Goal: Information Seeking & Learning: Learn about a topic

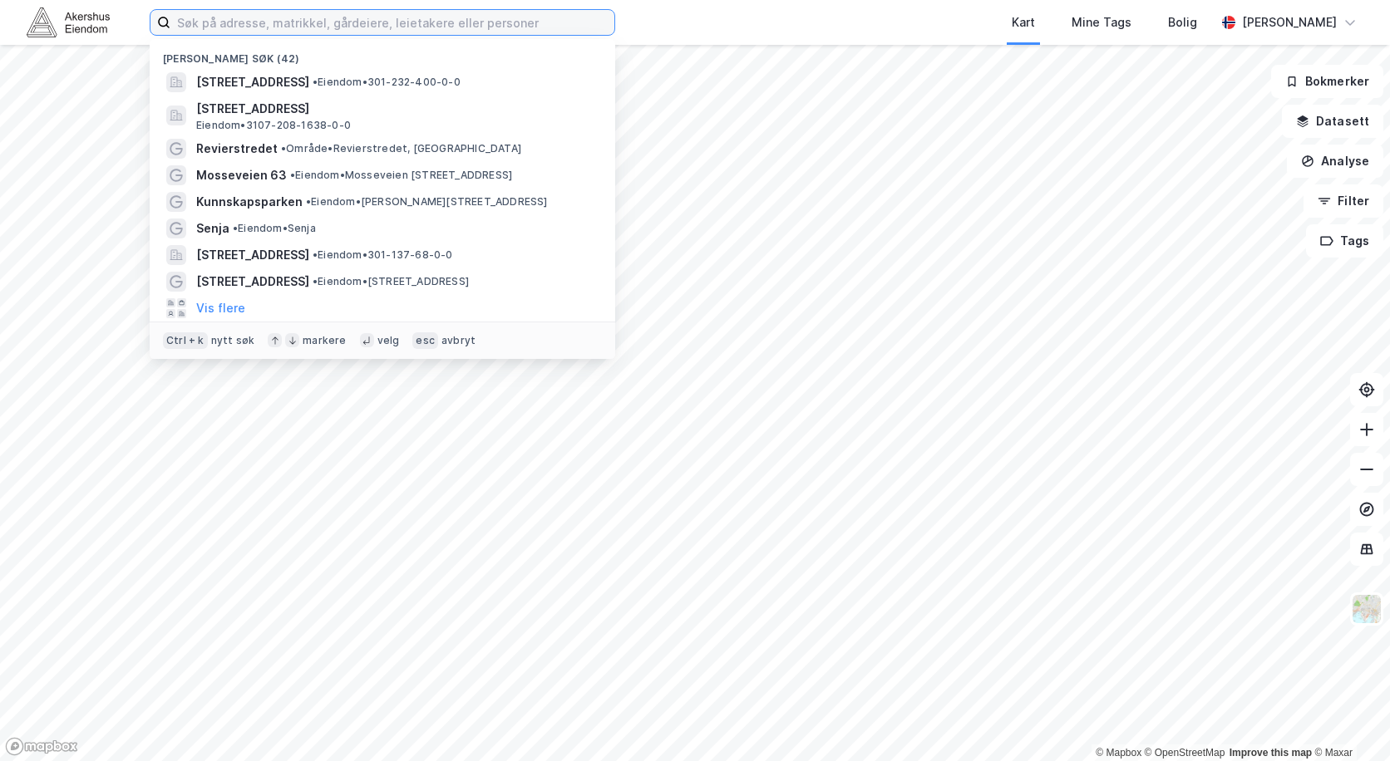
click at [389, 16] on input at bounding box center [392, 22] width 444 height 25
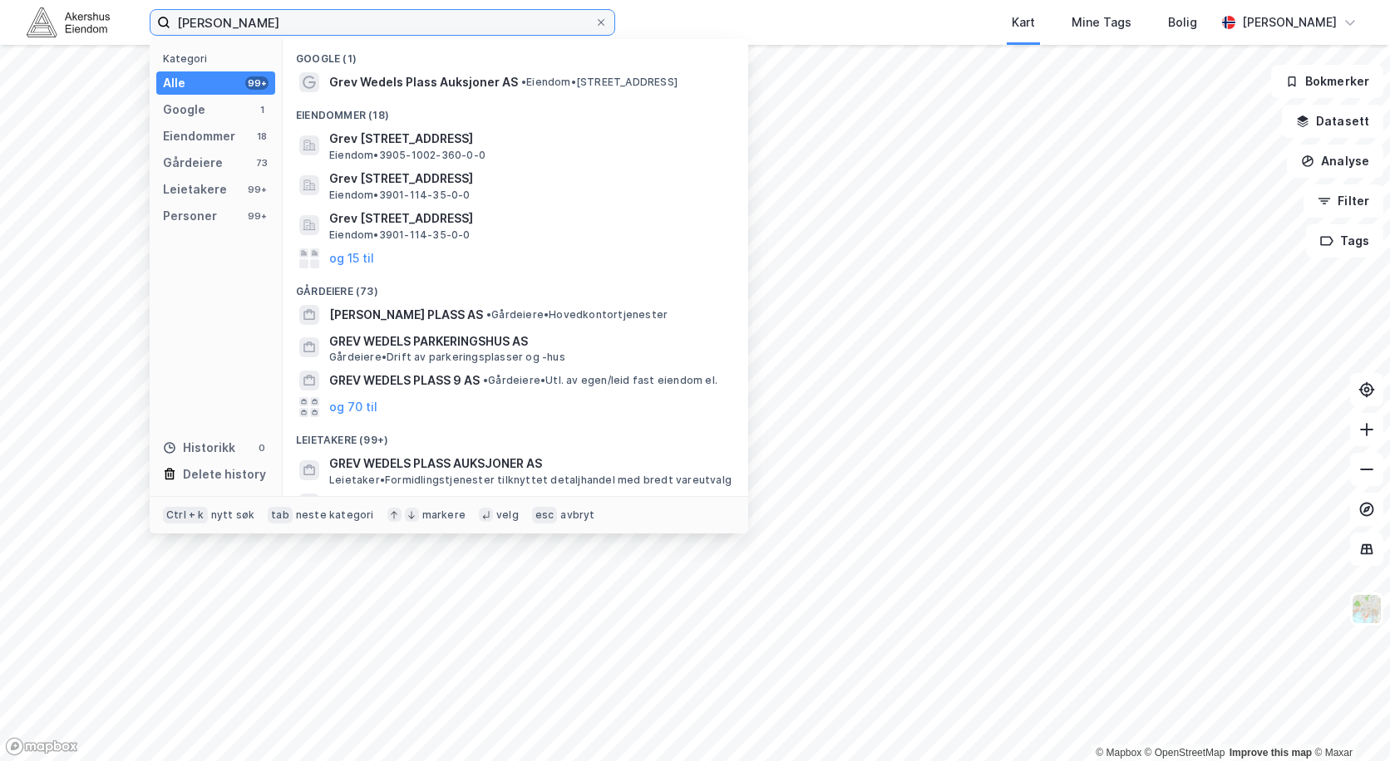
click at [298, 19] on input "[PERSON_NAME]" at bounding box center [382, 22] width 424 height 25
type input "grev wedels 5"
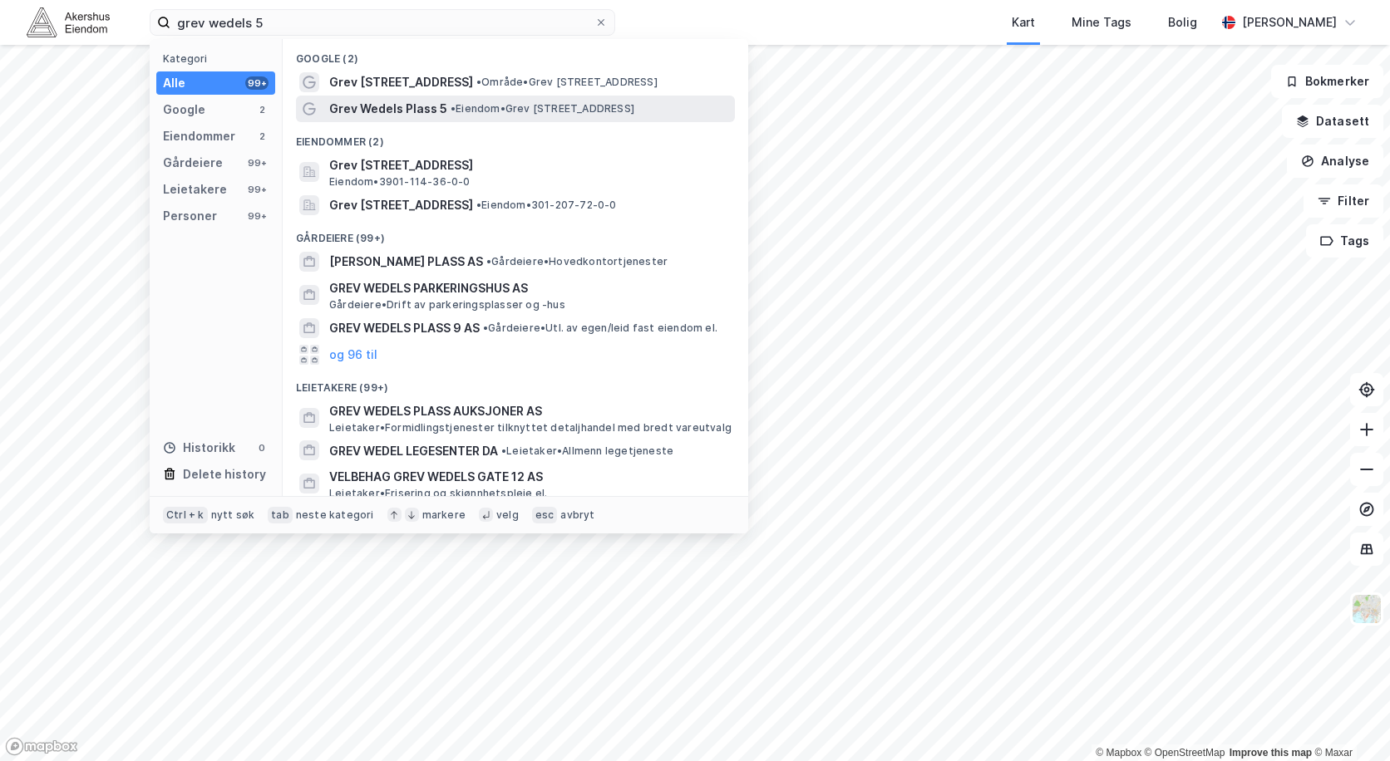
click at [426, 102] on span "Grev Wedels Plass 5" at bounding box center [388, 109] width 118 height 20
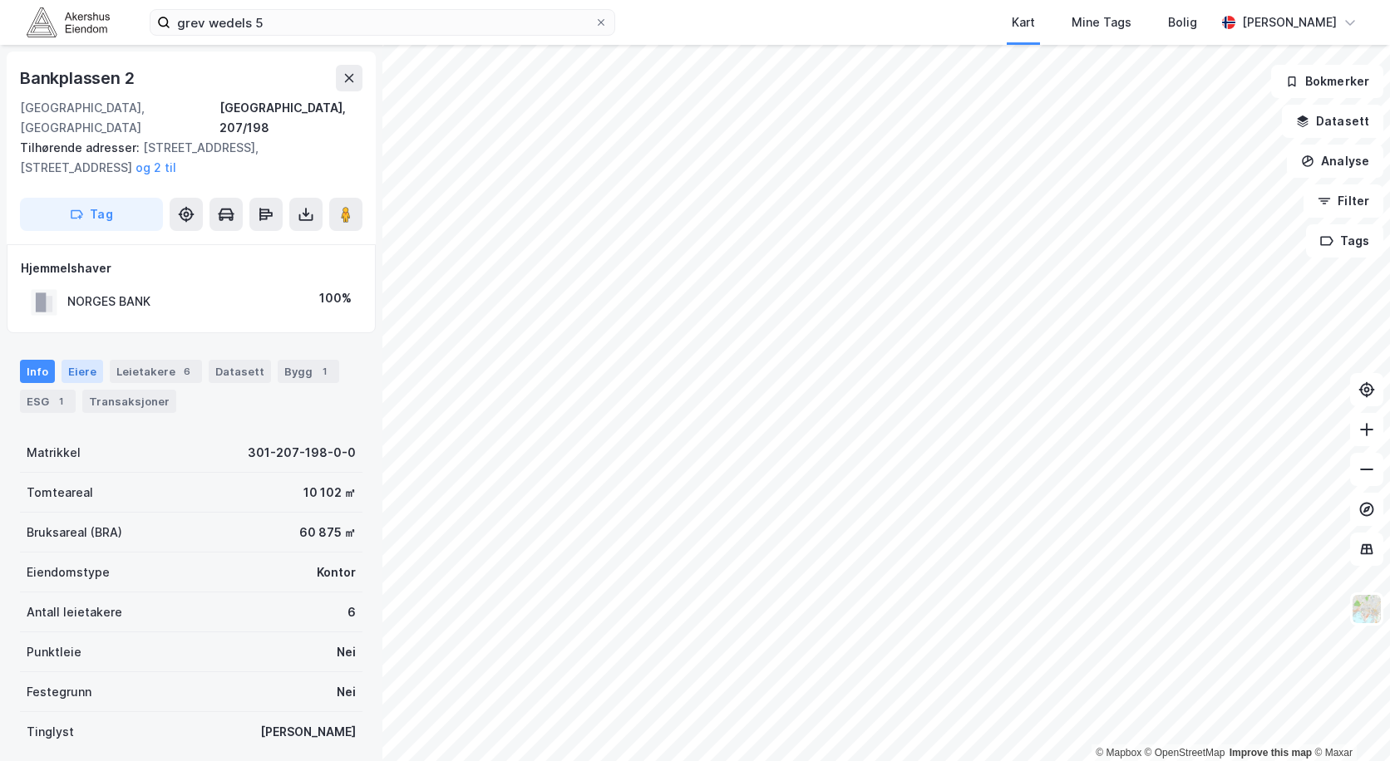
click at [91, 360] on div "Eiere" at bounding box center [83, 371] width 42 height 23
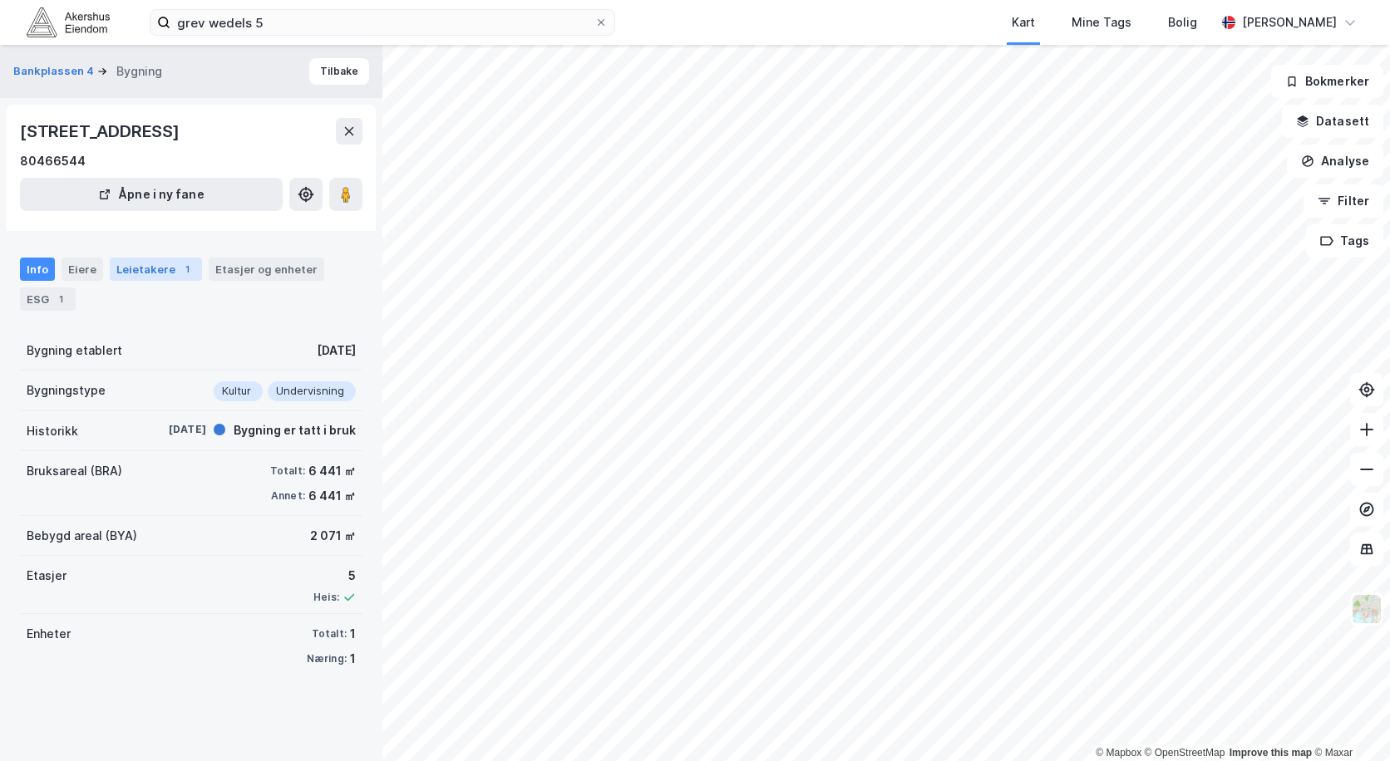
click at [137, 275] on div "Leietakere 1" at bounding box center [156, 269] width 92 height 23
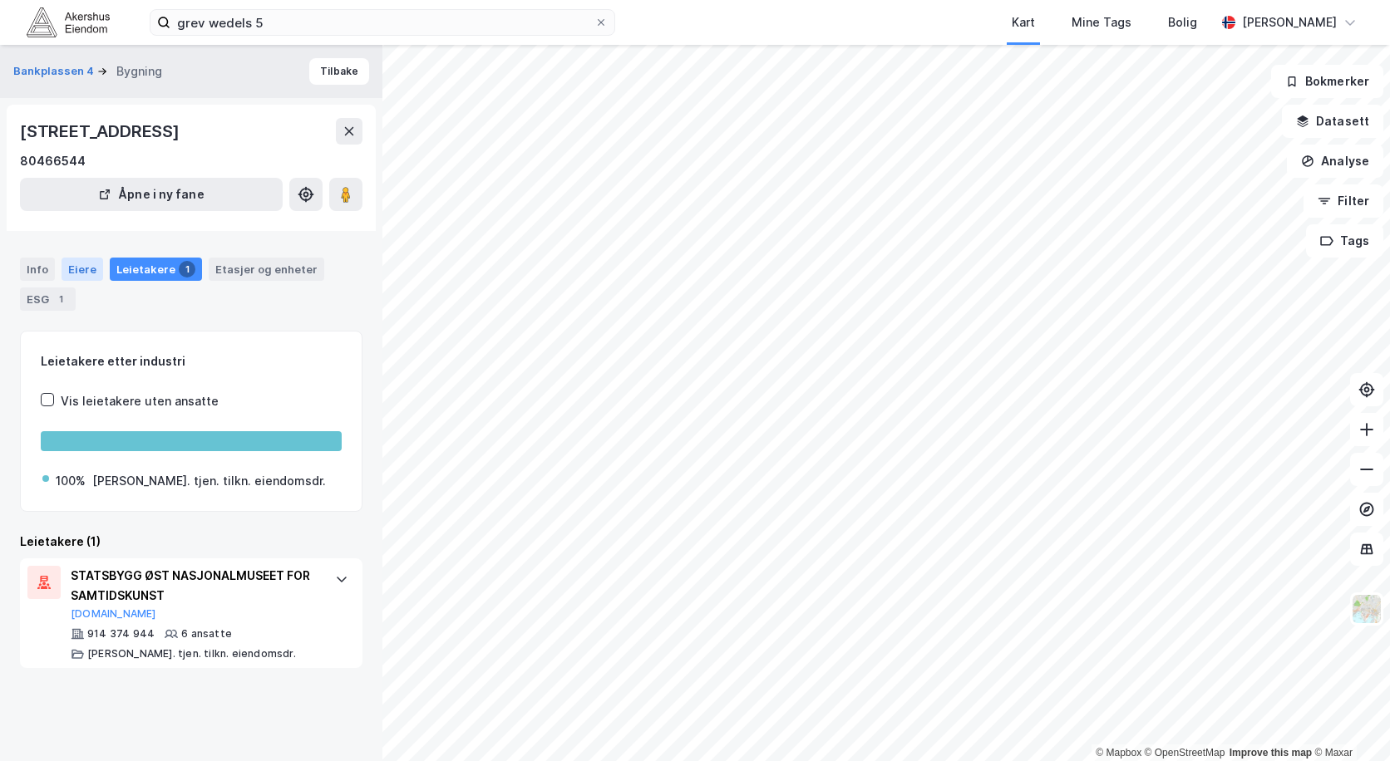
click at [79, 272] on div "Eiere" at bounding box center [83, 269] width 42 height 23
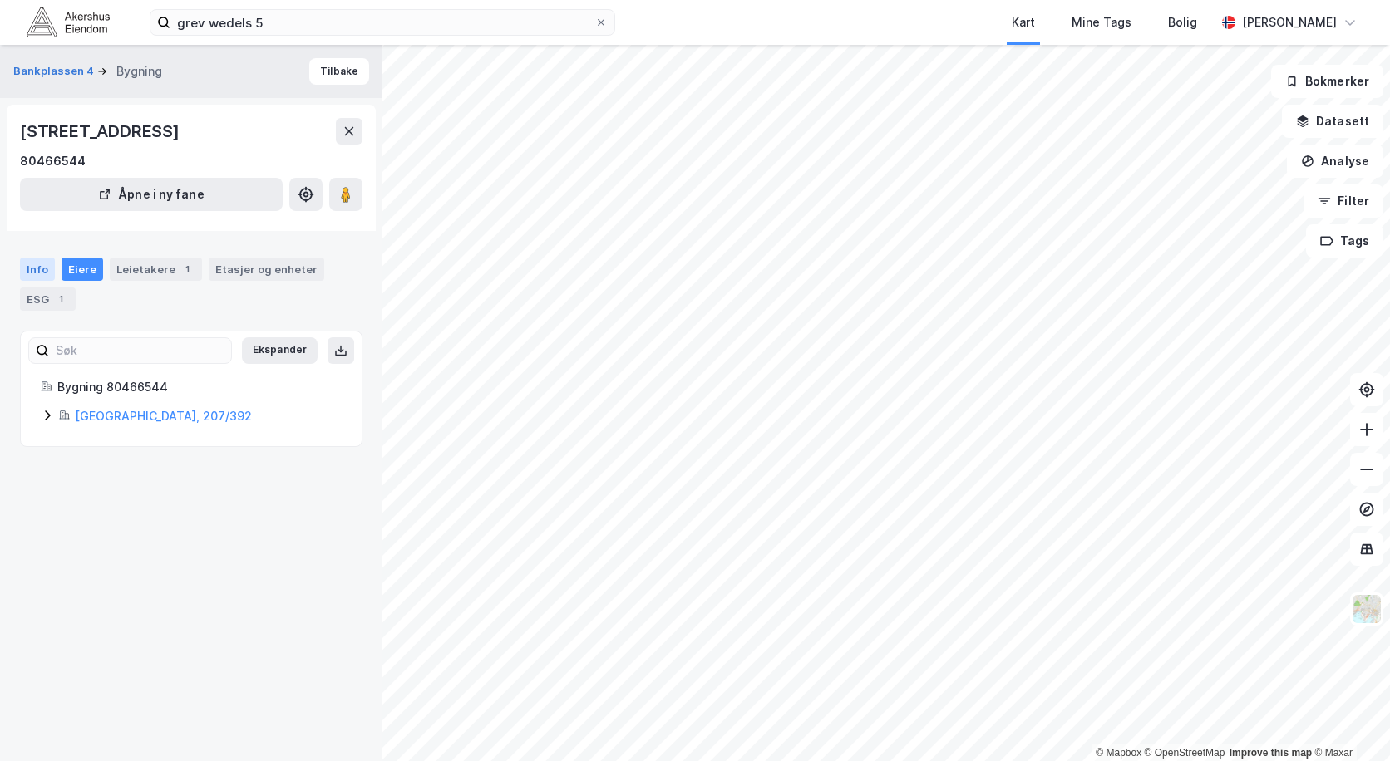
click at [45, 274] on div "Info" at bounding box center [37, 269] width 35 height 23
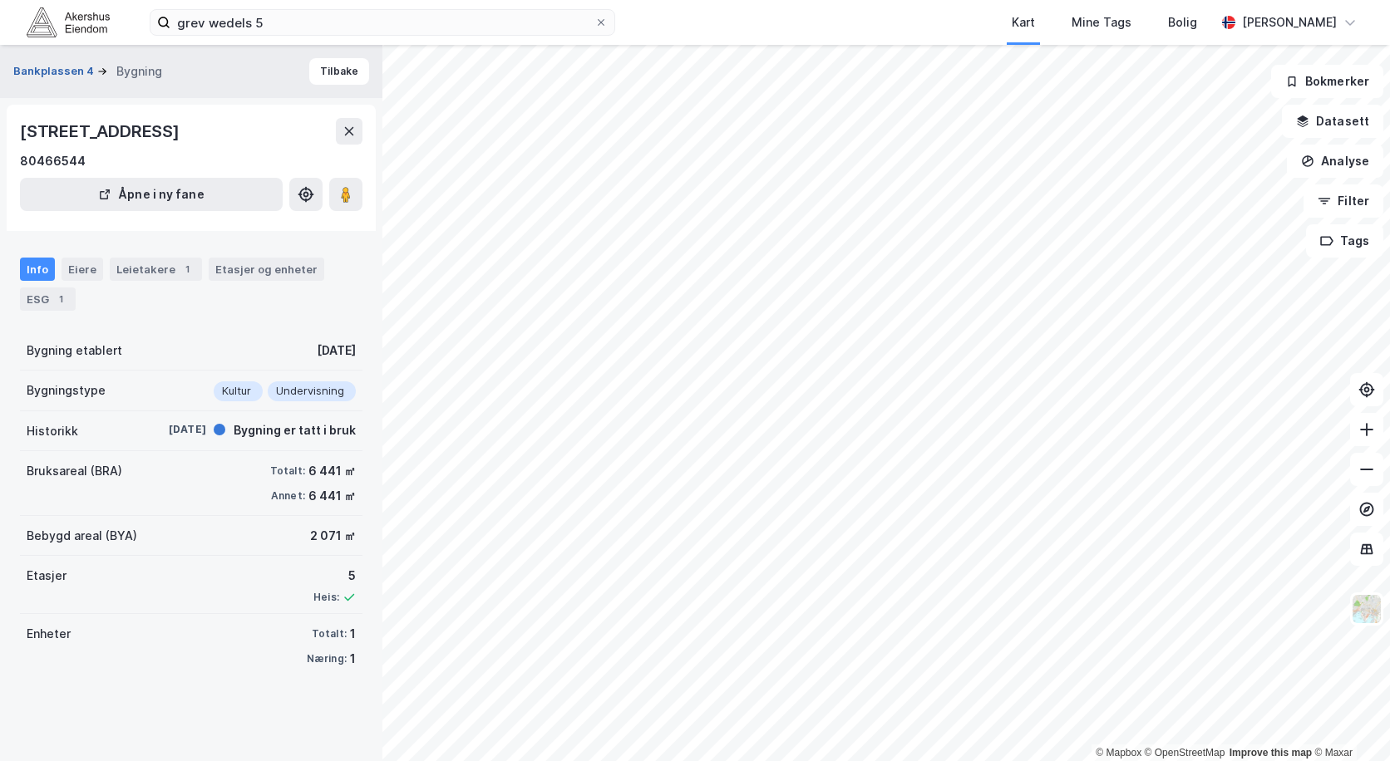
click at [70, 75] on button "Bankplassen 4" at bounding box center [55, 71] width 84 height 17
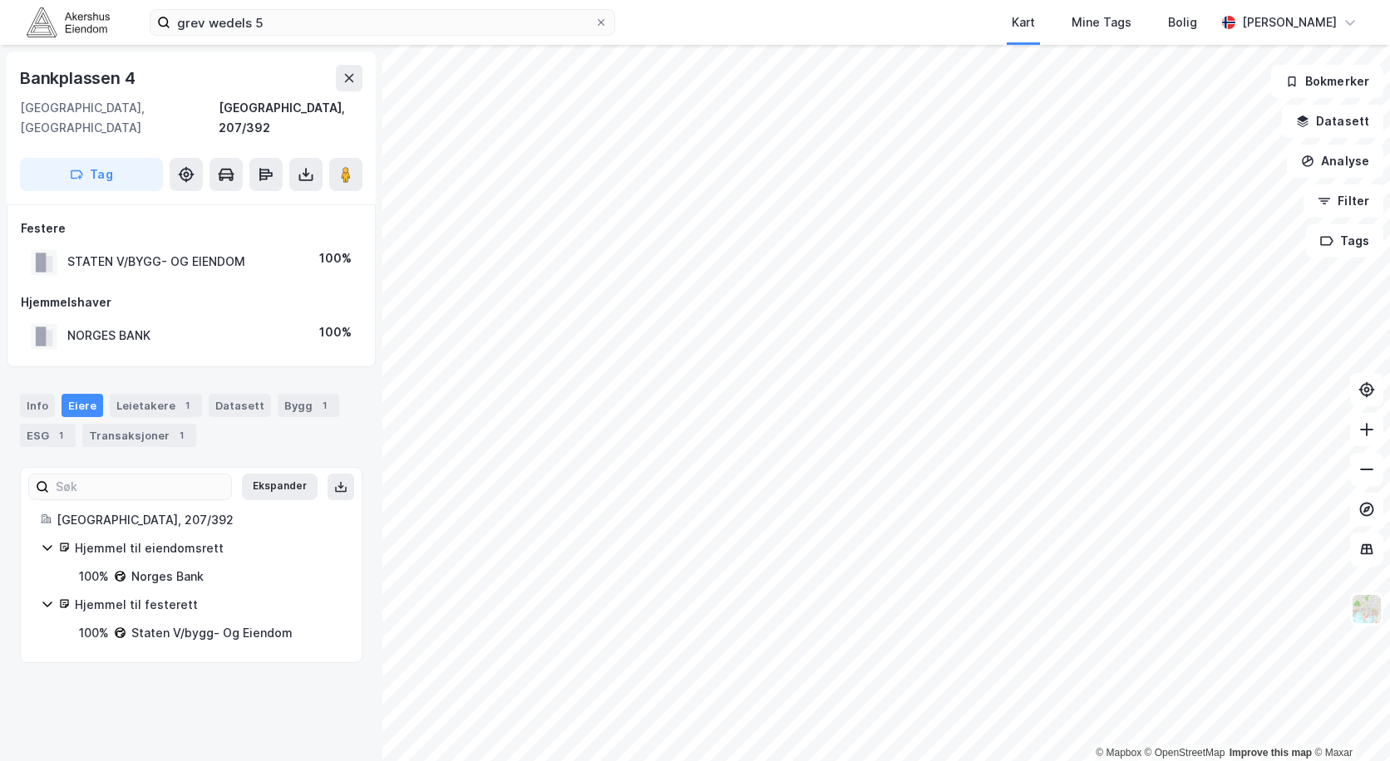
click at [160, 595] on div "Hjemmel til festerett" at bounding box center [208, 605] width 267 height 20
click at [153, 623] on div "Staten V/bygg- Og Eiendom" at bounding box center [211, 633] width 161 height 20
click at [198, 539] on div "Hjemmel til eiendomsrett" at bounding box center [208, 549] width 267 height 20
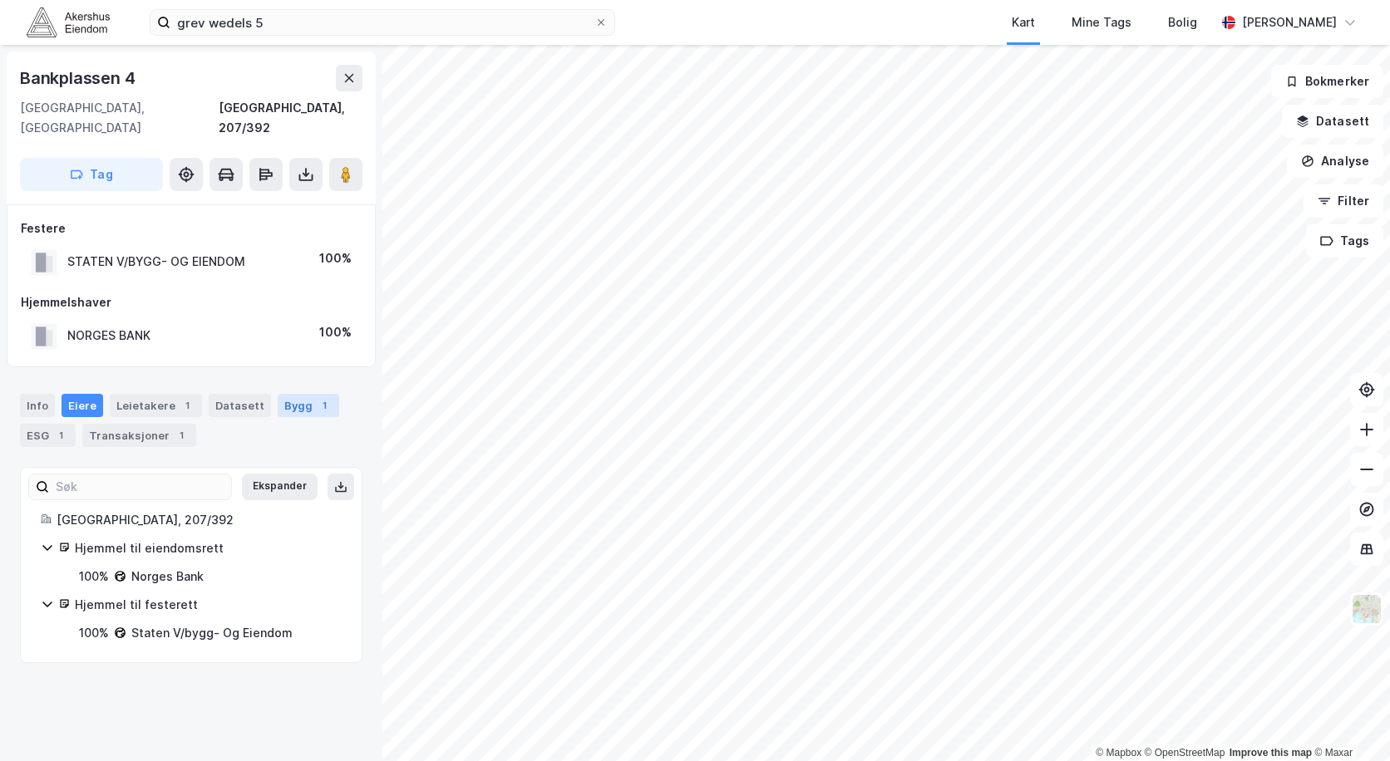
click at [289, 394] on div "Bygg 1" at bounding box center [309, 405] width 62 height 23
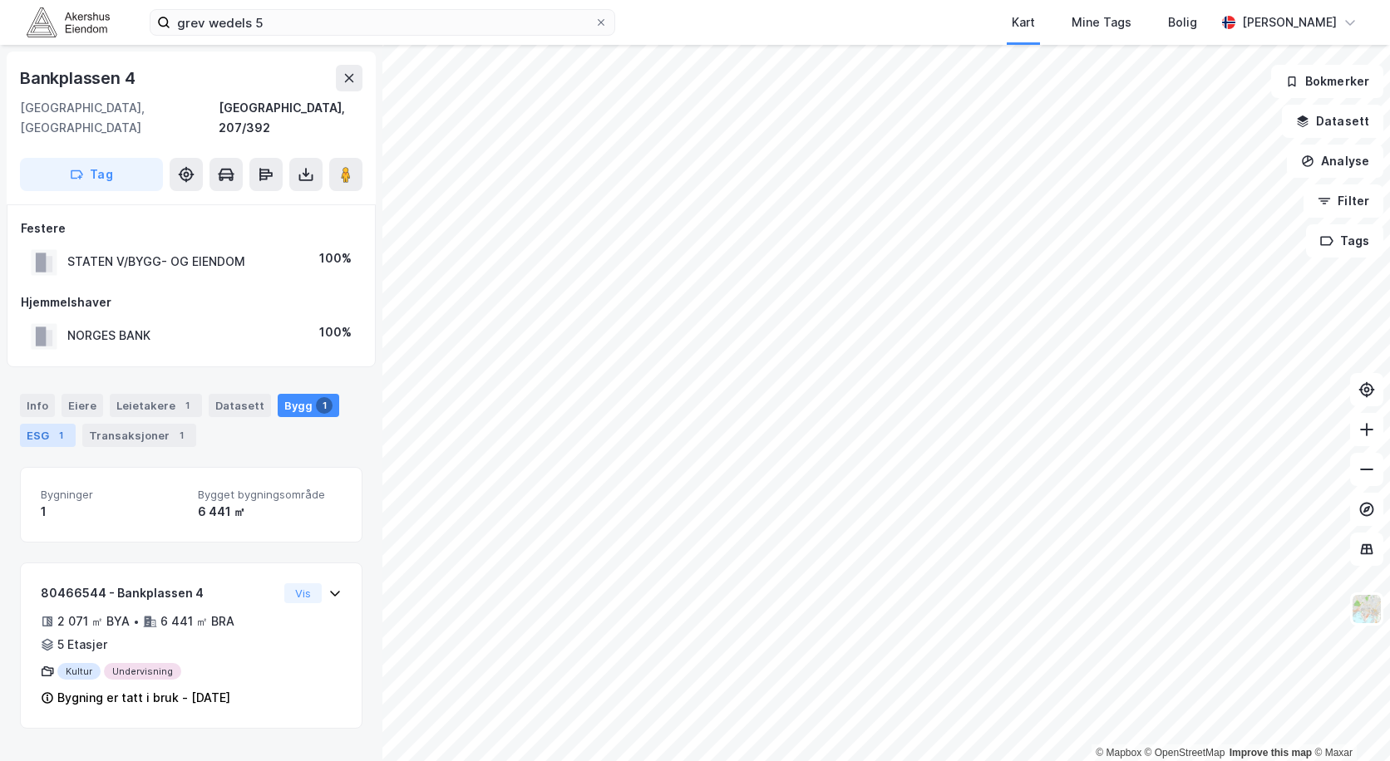
click at [65, 427] on div "1" at bounding box center [60, 435] width 17 height 17
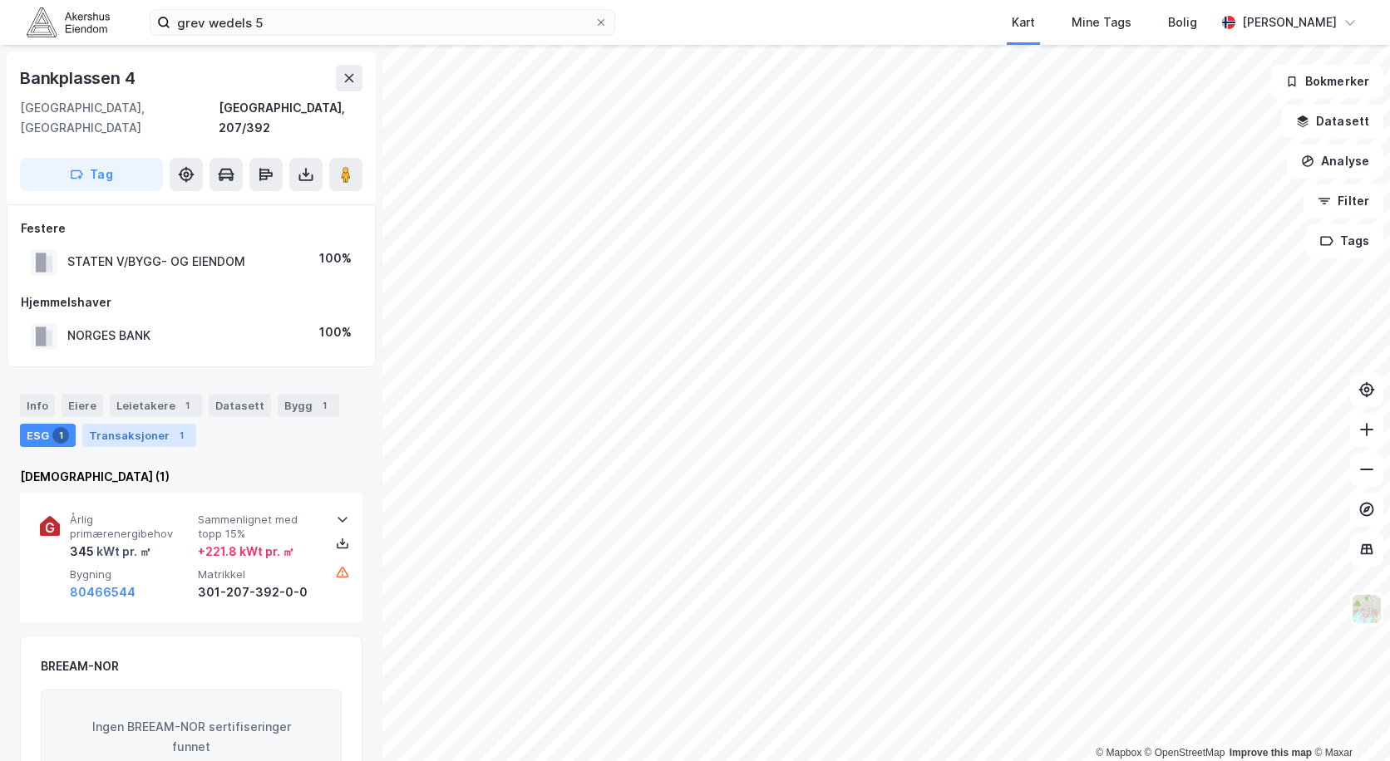
click at [132, 424] on div "Transaksjoner 1" at bounding box center [139, 435] width 114 height 23
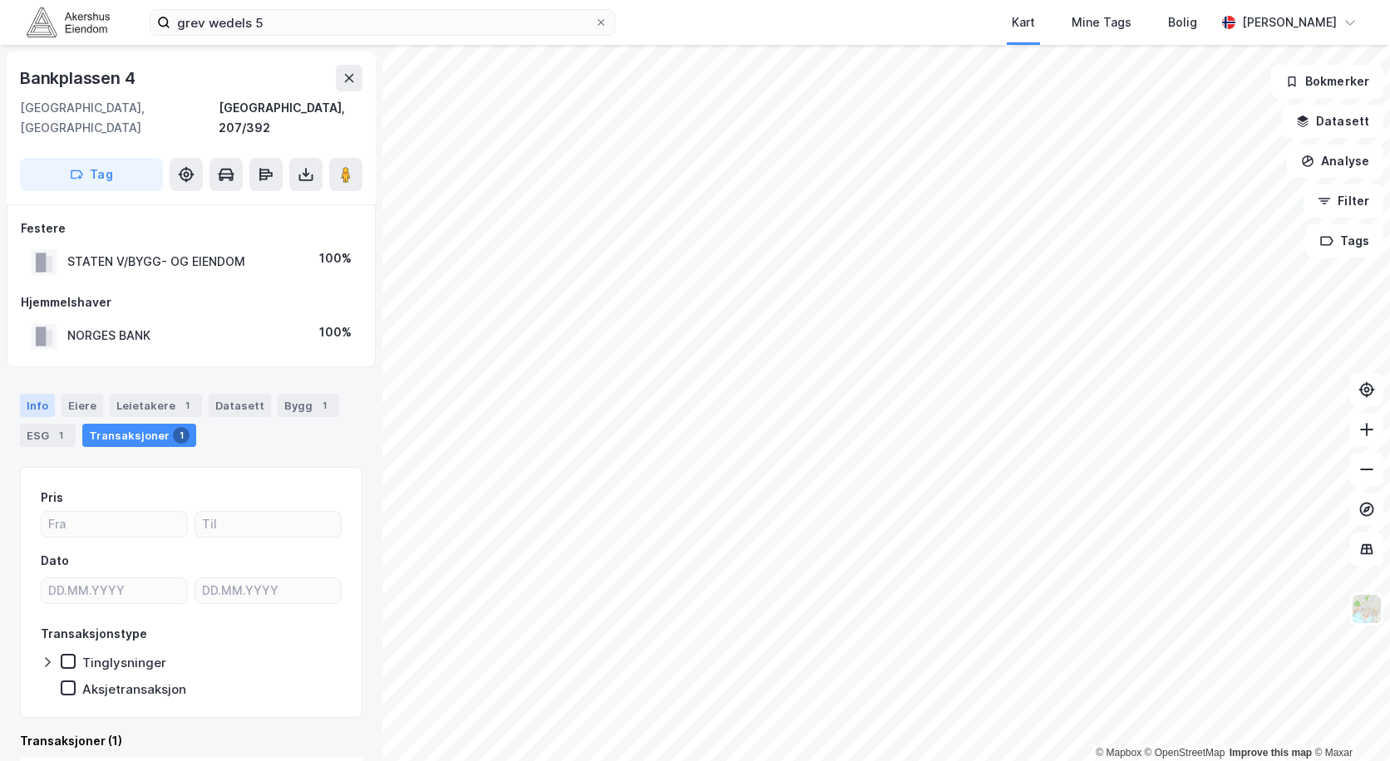
click at [45, 394] on div "Info" at bounding box center [37, 405] width 35 height 23
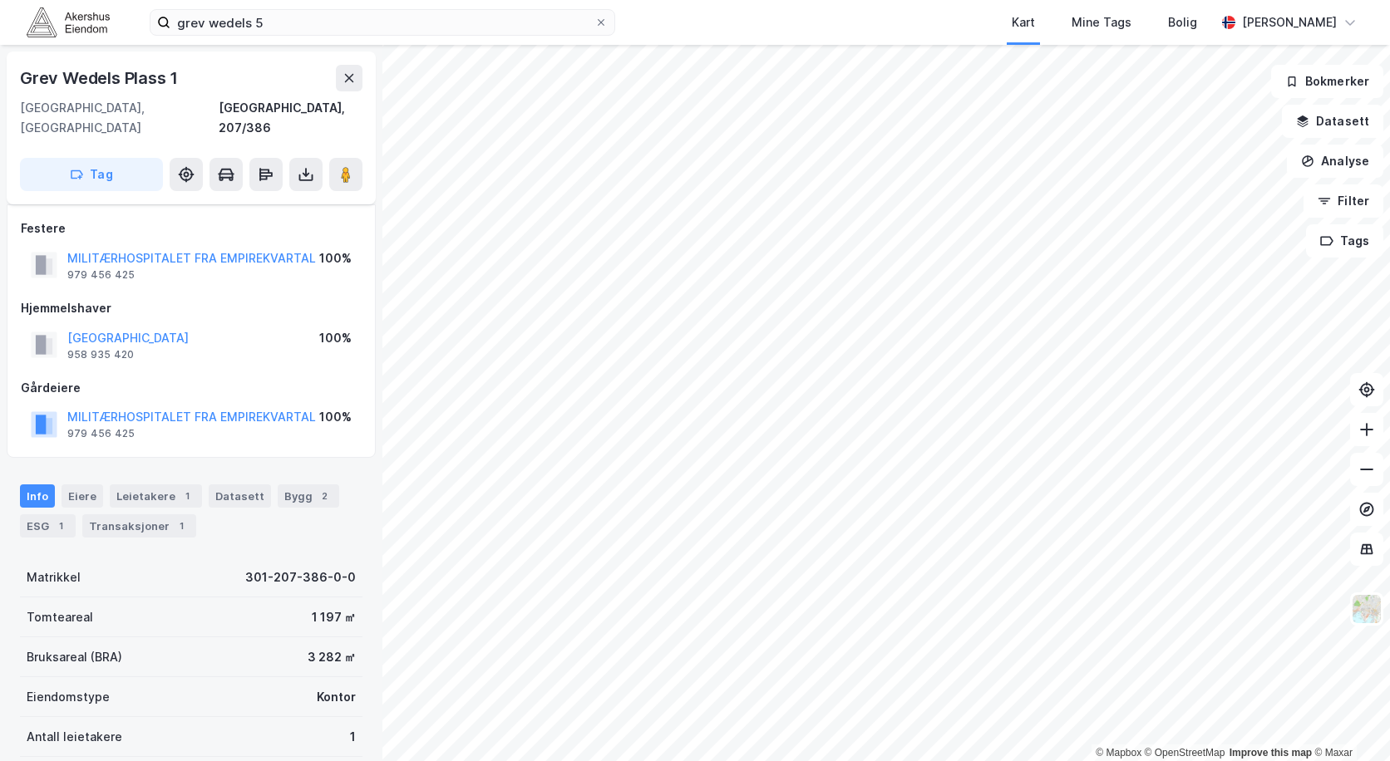
scroll to position [219, 0]
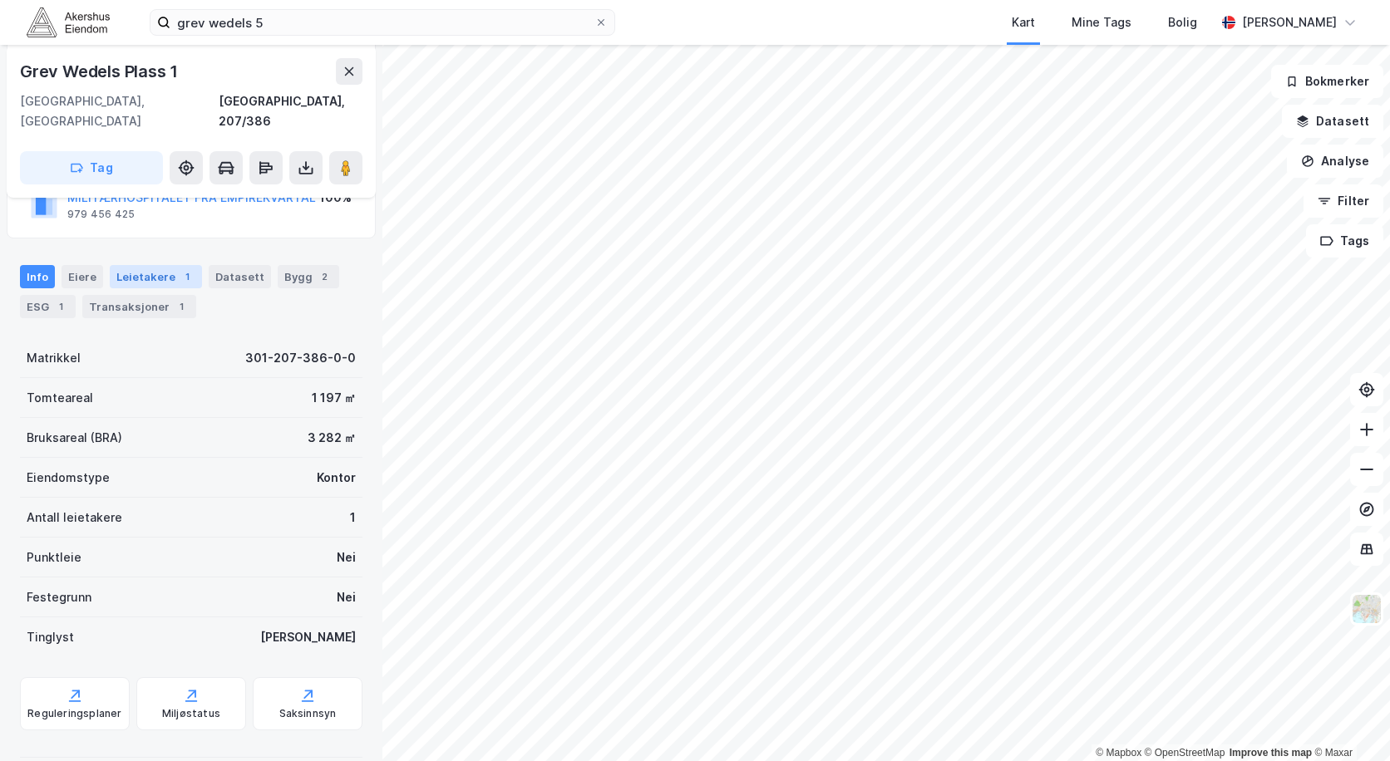
click at [152, 265] on div "Leietakere 1" at bounding box center [156, 276] width 92 height 23
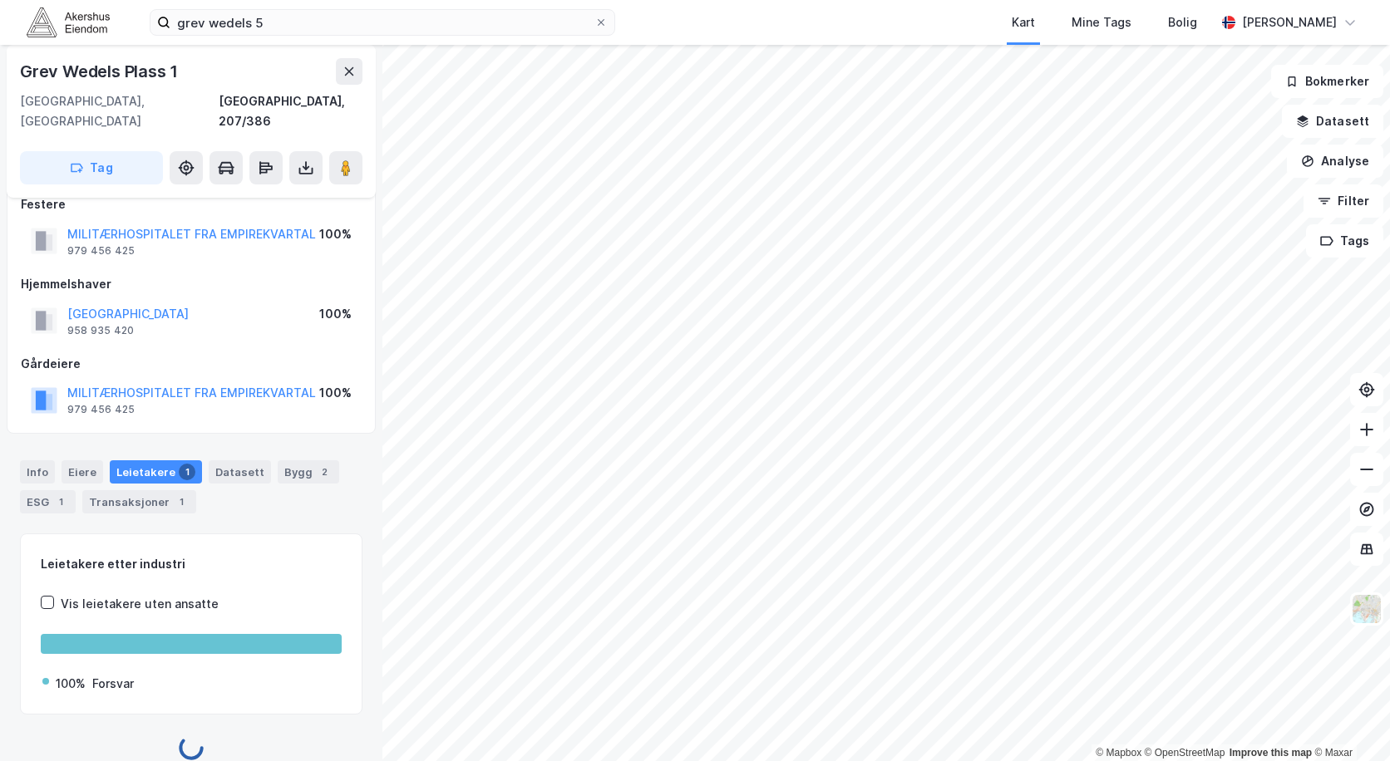
scroll to position [94, 0]
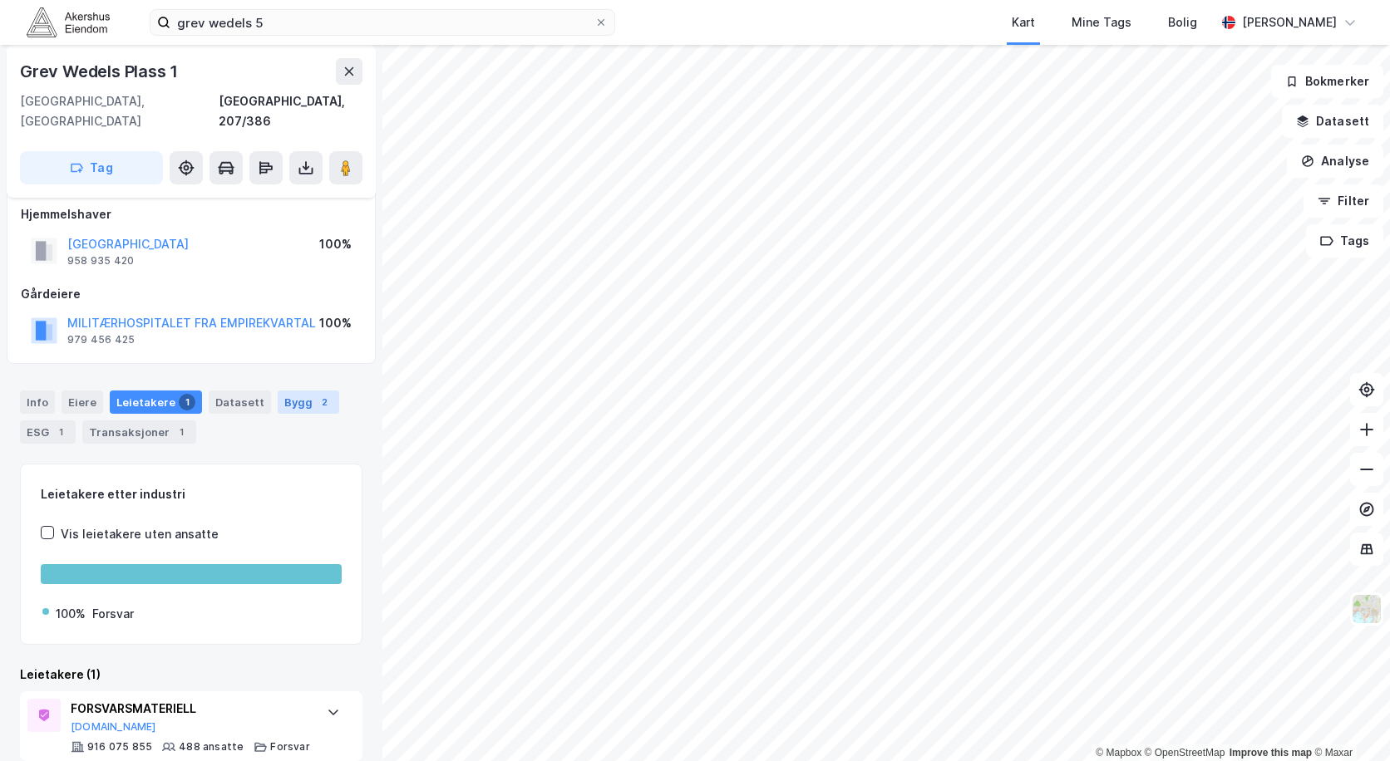
click at [283, 391] on div "Bygg 2" at bounding box center [309, 402] width 62 height 23
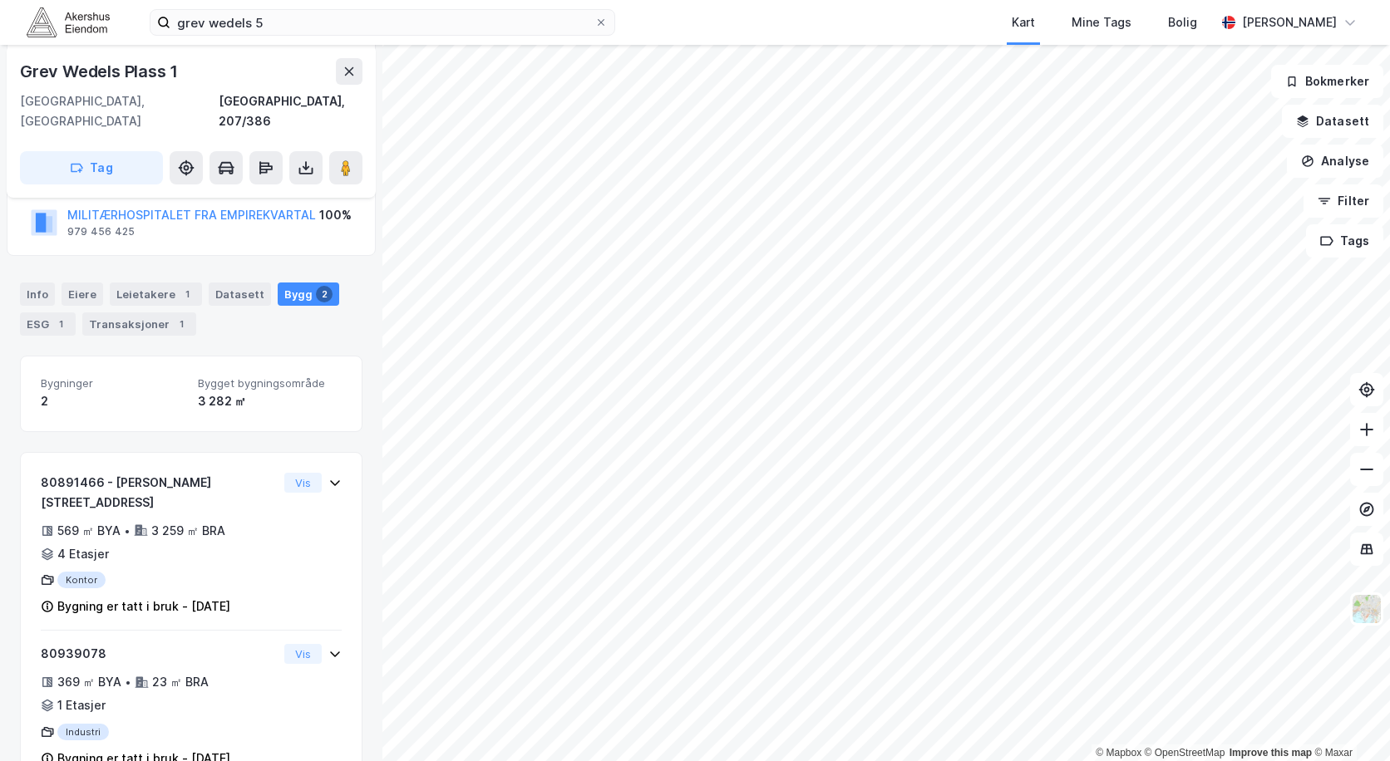
scroll to position [210, 0]
